Goal: Task Accomplishment & Management: Manage account settings

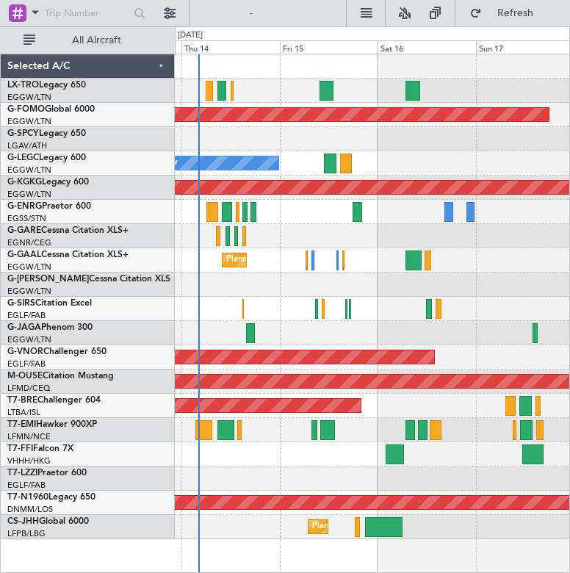
click at [394, 323] on div at bounding box center [372, 333] width 395 height 24
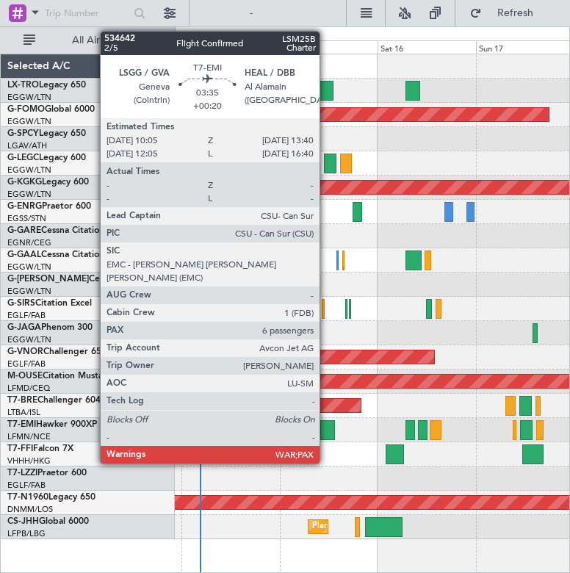
click at [326, 435] on div at bounding box center [327, 430] width 15 height 20
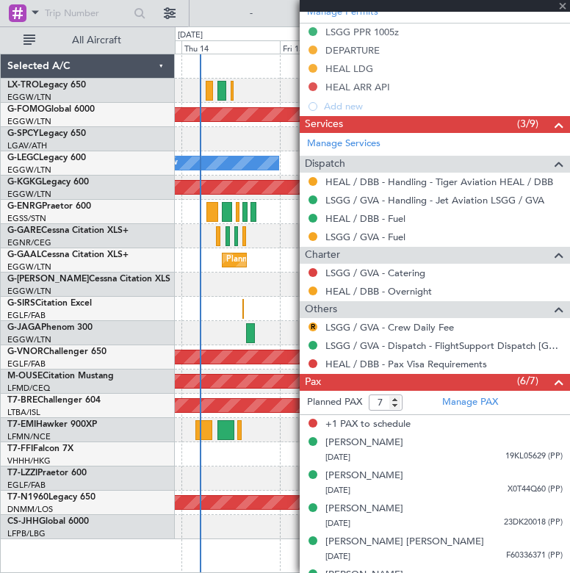
scroll to position [551, 0]
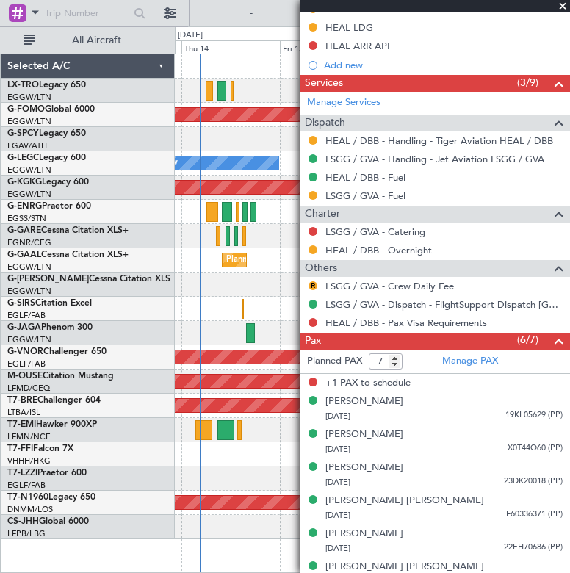
click at [563, 5] on span at bounding box center [563, 6] width 15 height 13
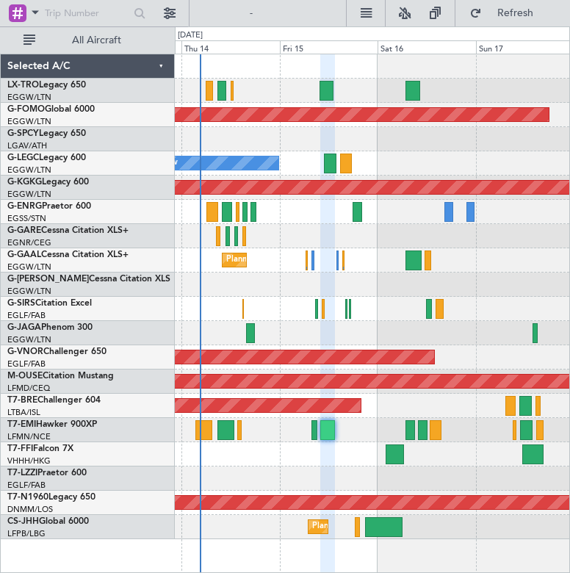
type input "0"
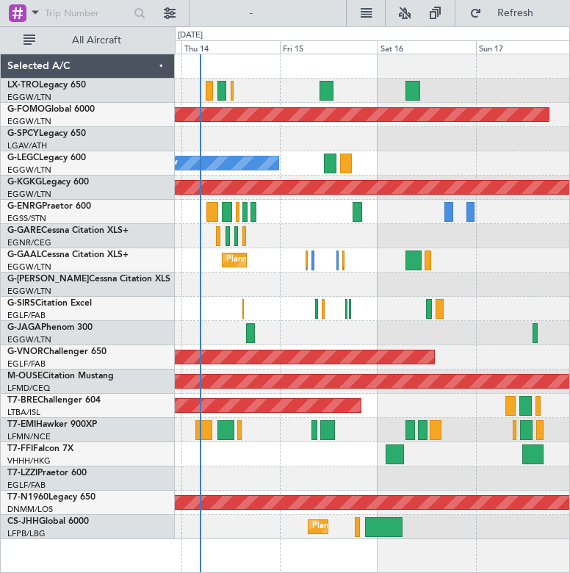
scroll to position [0, 0]
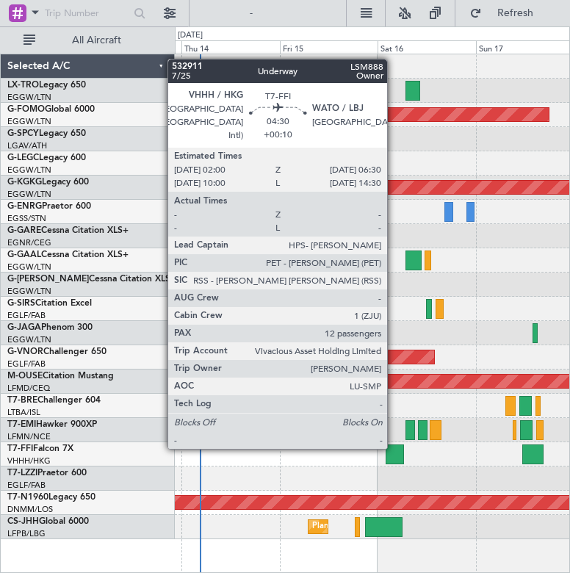
click at [392, 457] on div at bounding box center [395, 455] width 19 height 20
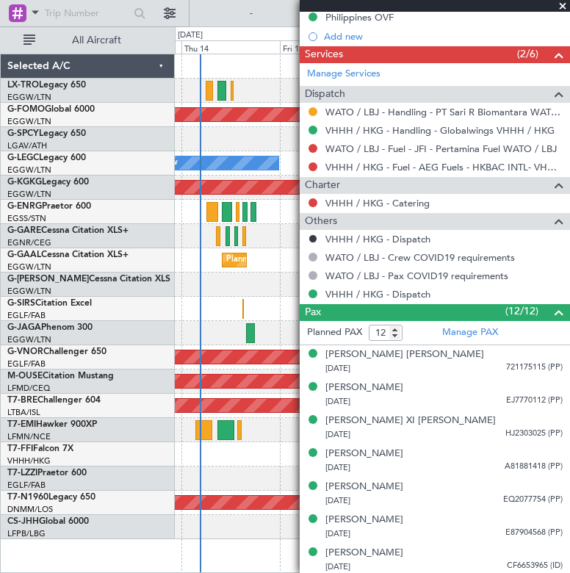
scroll to position [727, 0]
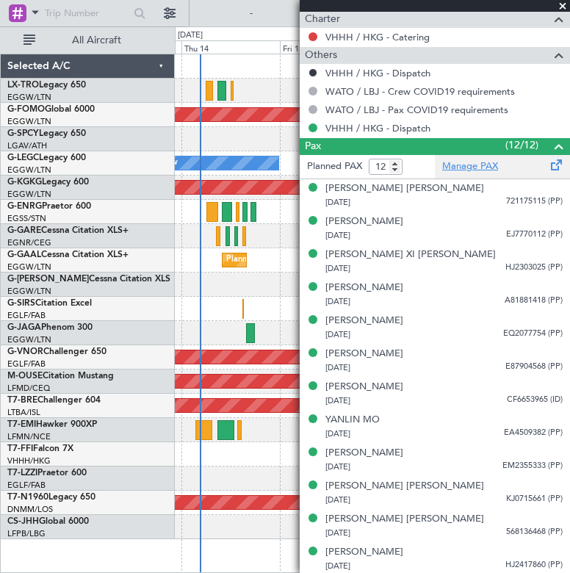
click at [461, 163] on link "Manage PAX" at bounding box center [470, 166] width 56 height 15
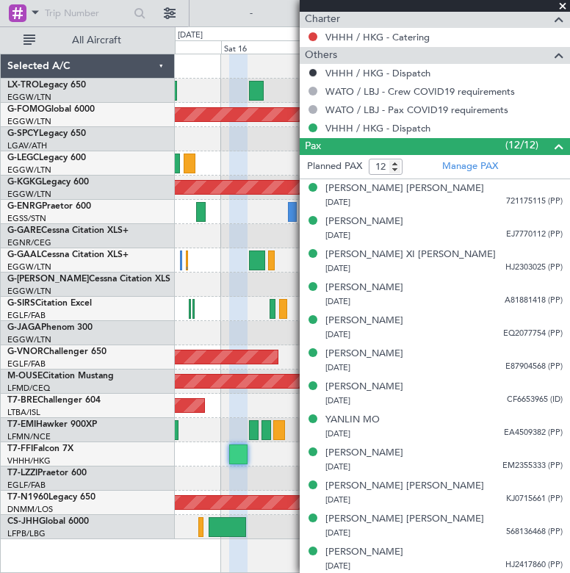
click at [103, 491] on div "Planned Maint Windsor Locks (Bradley Intl) No Crew AOG Maint Istanbul (Ataturk)…" at bounding box center [285, 299] width 570 height 547
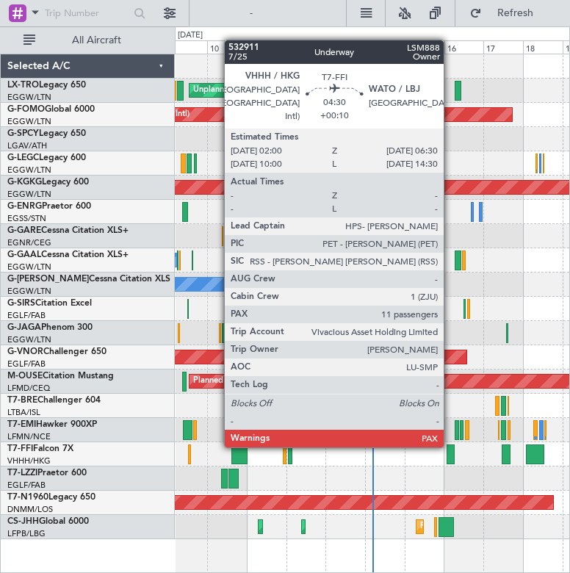
click at [450, 446] on div at bounding box center [451, 455] width 8 height 20
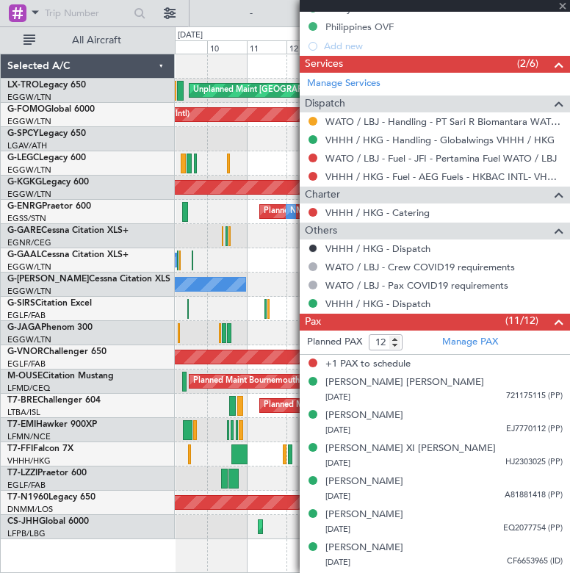
scroll to position [561, 0]
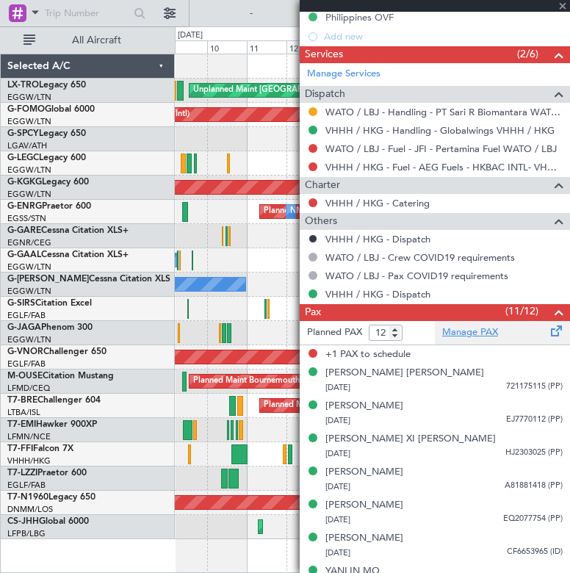
click at [468, 331] on link "Manage PAX" at bounding box center [470, 333] width 56 height 15
